Goal: Find specific page/section: Find specific page/section

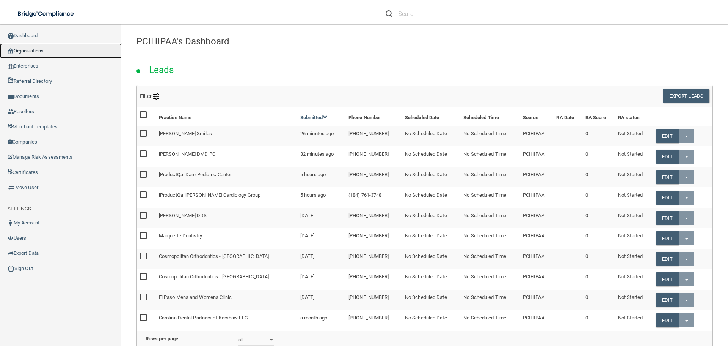
click at [49, 53] on link "Organizations" at bounding box center [61, 50] width 122 height 15
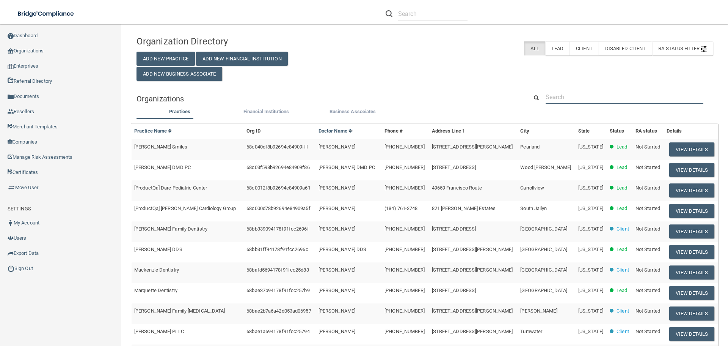
click at [570, 99] on input "text" at bounding box center [625, 97] width 158 height 14
paste input "Cosmopolitan Ortho"
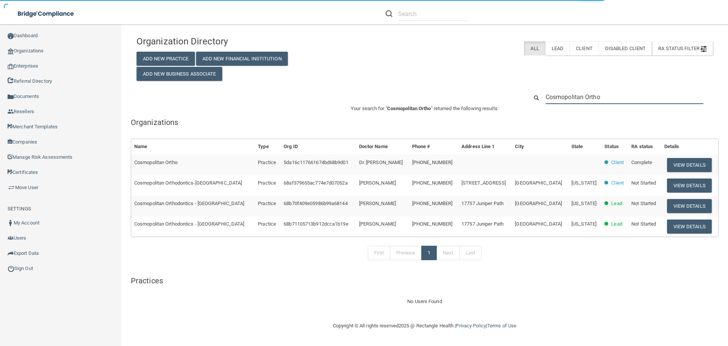
type input "Cosmopolitan Ortho"
click at [164, 160] on span "Cosmopolitan Ortho" at bounding box center [155, 162] width 43 height 6
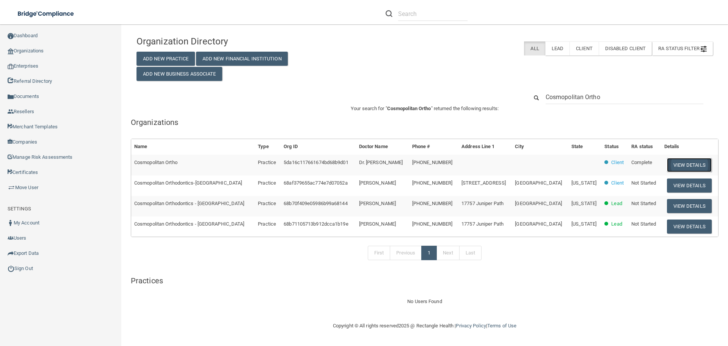
click at [689, 164] on button "View Details" at bounding box center [689, 165] width 45 height 14
